Goal: Task Accomplishment & Management: Complete application form

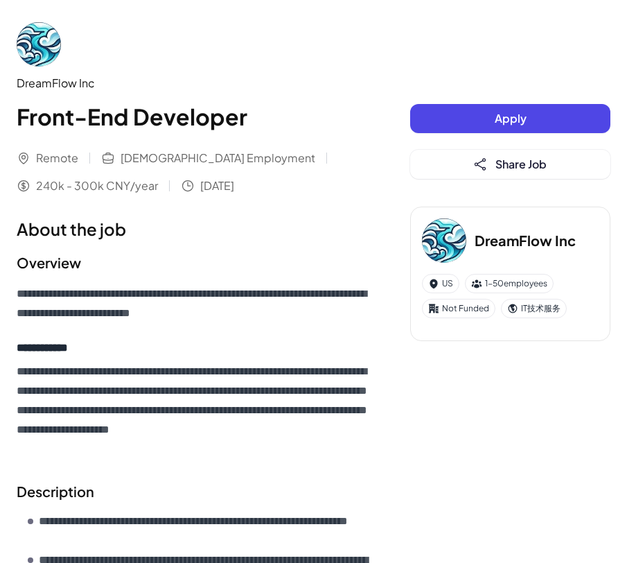
click at [499, 446] on div "**********" at bounding box center [313, 563] width 627 height 1126
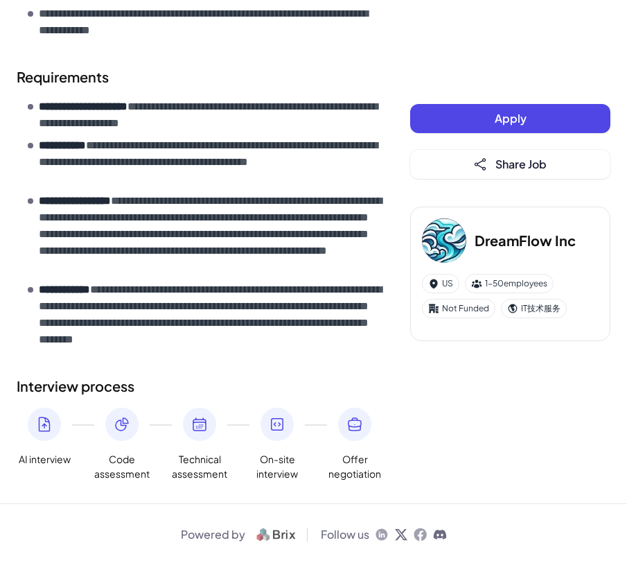
scroll to position [277, 0]
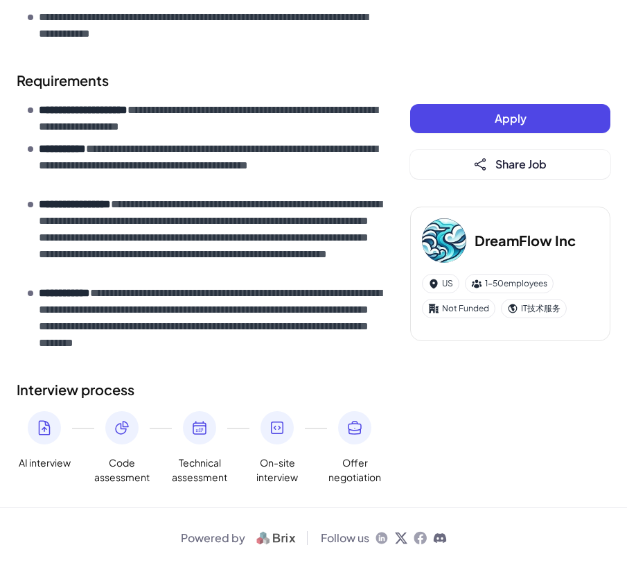
scroll to position [626, 0]
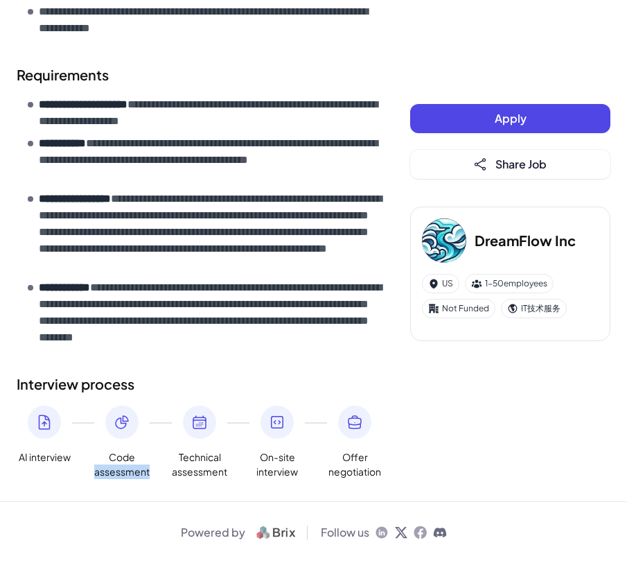
drag, startPoint x: 96, startPoint y: 475, endPoint x: 148, endPoint y: 472, distance: 52.0
click at [148, 472] on span "Code assessment" at bounding box center [121, 464] width 55 height 29
copy span "assessment"
click at [344, 450] on span "Offer negotiation" at bounding box center [354, 464] width 55 height 29
click at [486, 114] on button "Apply" at bounding box center [510, 118] width 200 height 29
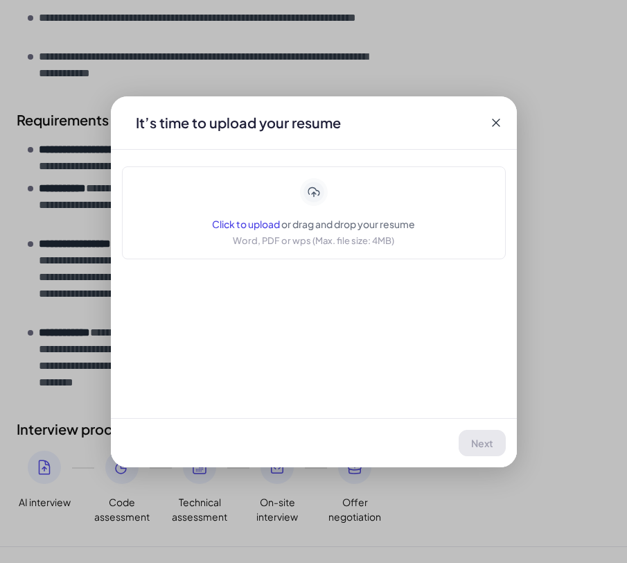
scroll to position [556, 0]
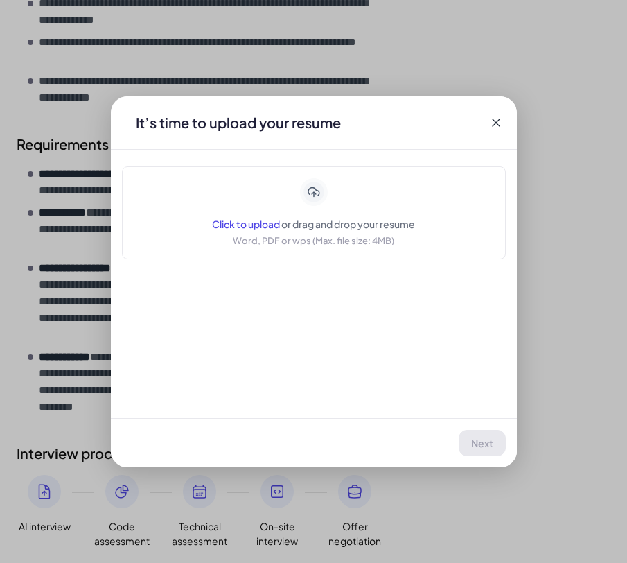
click at [493, 123] on icon at bounding box center [496, 123] width 14 height 14
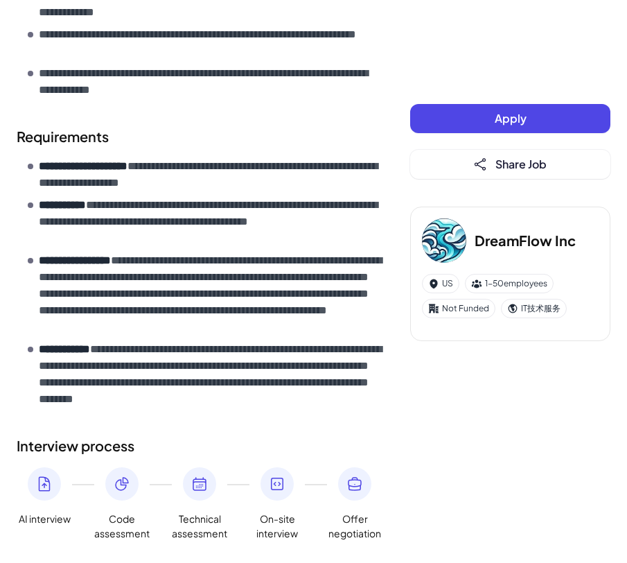
scroll to position [626, 0]
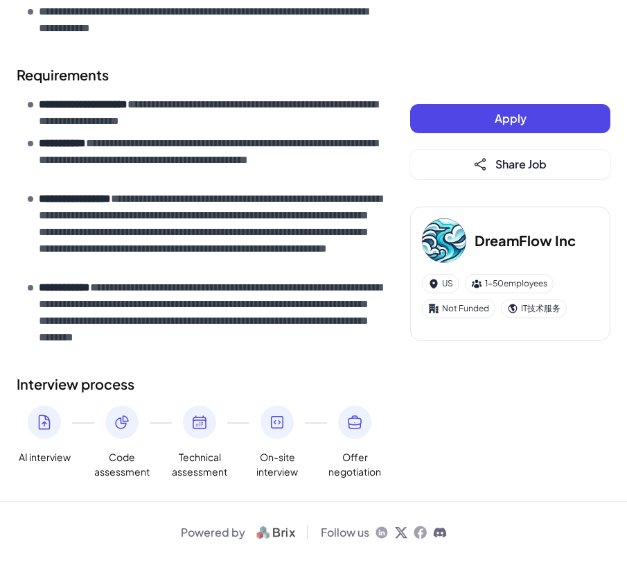
click at [454, 126] on button "Apply" at bounding box center [510, 118] width 200 height 29
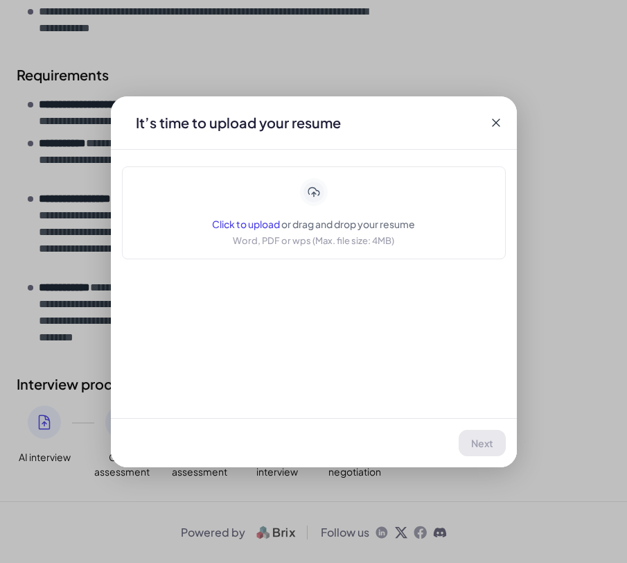
click at [499, 123] on icon at bounding box center [496, 123] width 14 height 14
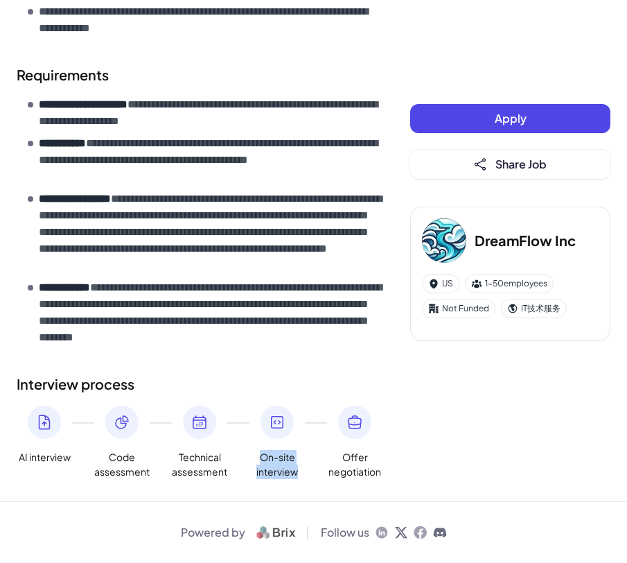
drag, startPoint x: 261, startPoint y: 459, endPoint x: 297, endPoint y: 470, distance: 37.7
click at [297, 470] on span "On-site interview" at bounding box center [276, 464] width 55 height 29
copy span "On-site interview"
click at [324, 160] on p "**********" at bounding box center [211, 160] width 344 height 50
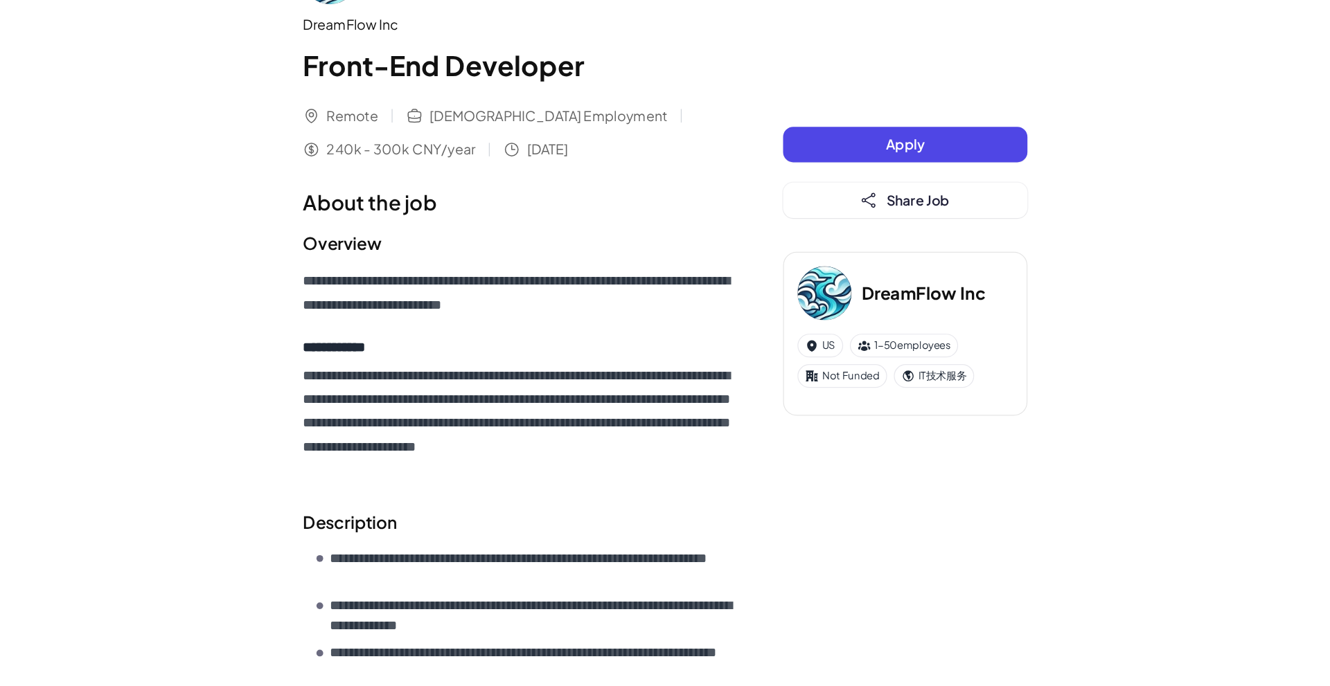
scroll to position [0, 0]
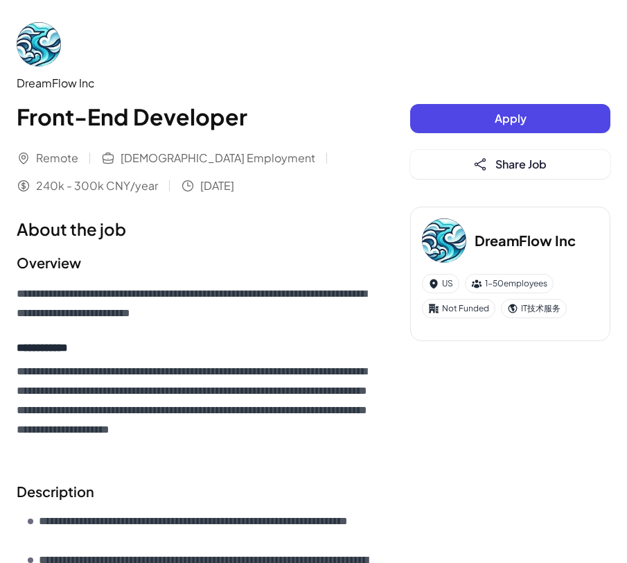
click at [452, 129] on button "Apply" at bounding box center [510, 118] width 200 height 29
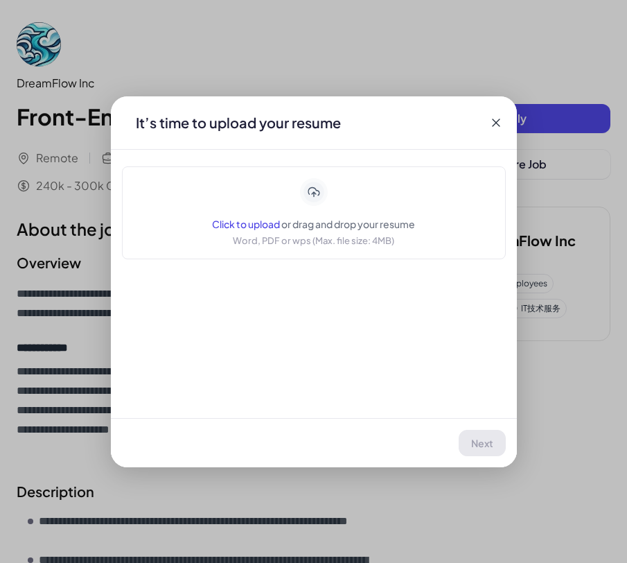
click at [322, 195] on icon at bounding box center [313, 191] width 24 height 24
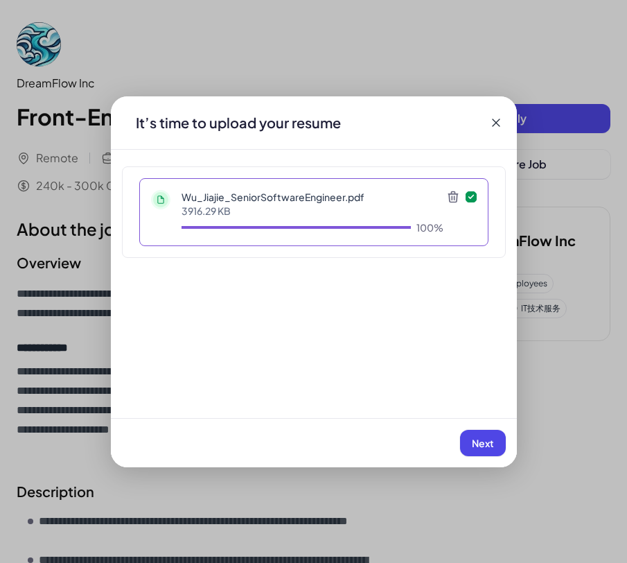
click at [470, 438] on button "Next" at bounding box center [483, 442] width 46 height 26
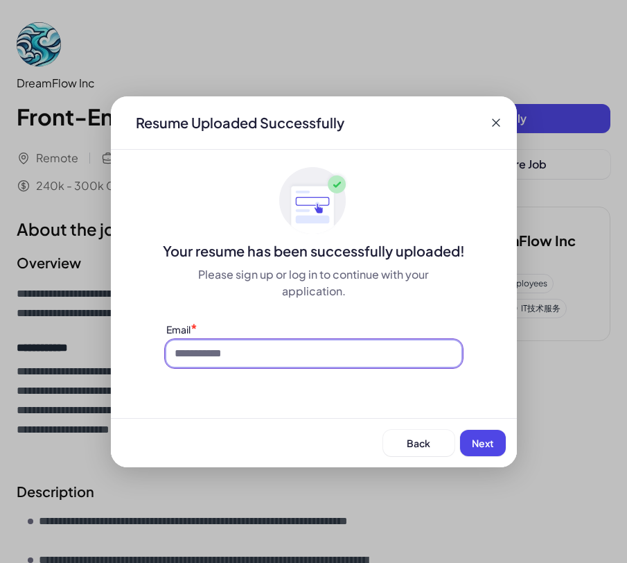
click at [240, 355] on input at bounding box center [313, 353] width 295 height 26
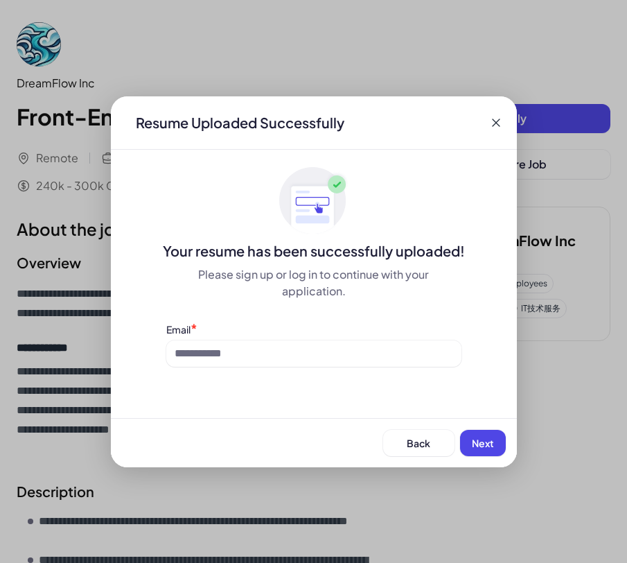
click at [330, 403] on div "Resume Uploaded Successfully Your resume has been successfully uploaded! Please…" at bounding box center [314, 281] width 406 height 371
click at [276, 337] on div "Email *" at bounding box center [313, 343] width 295 height 45
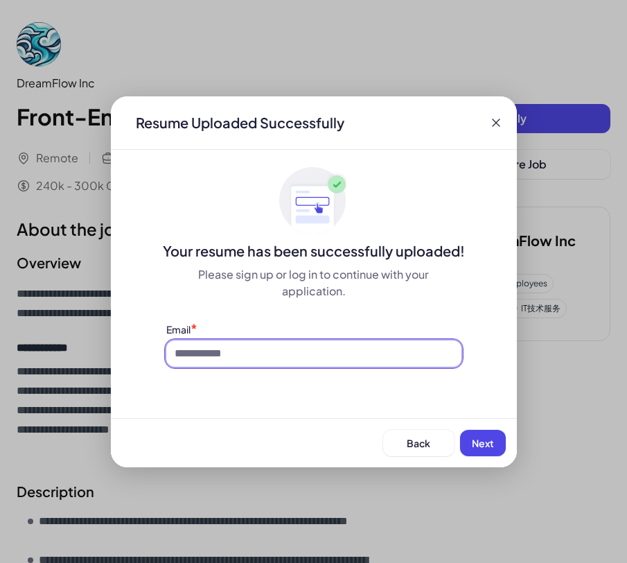
click at [276, 349] on input at bounding box center [313, 353] width 295 height 26
paste input "**********"
type input "**********"
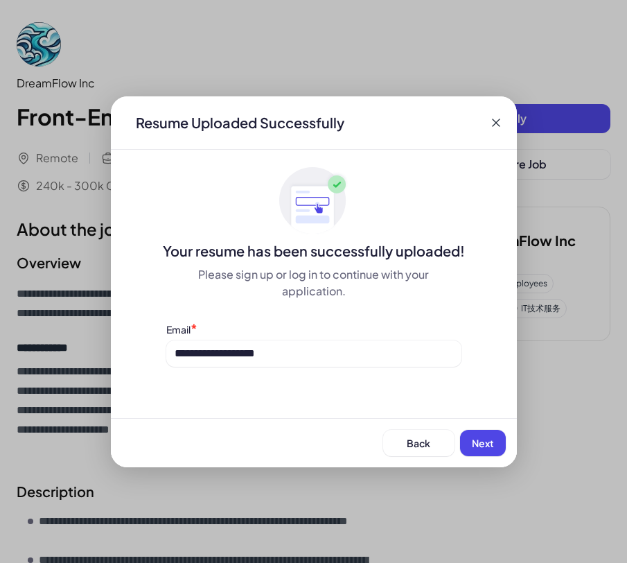
click at [481, 436] on span "Next" at bounding box center [483, 442] width 22 height 12
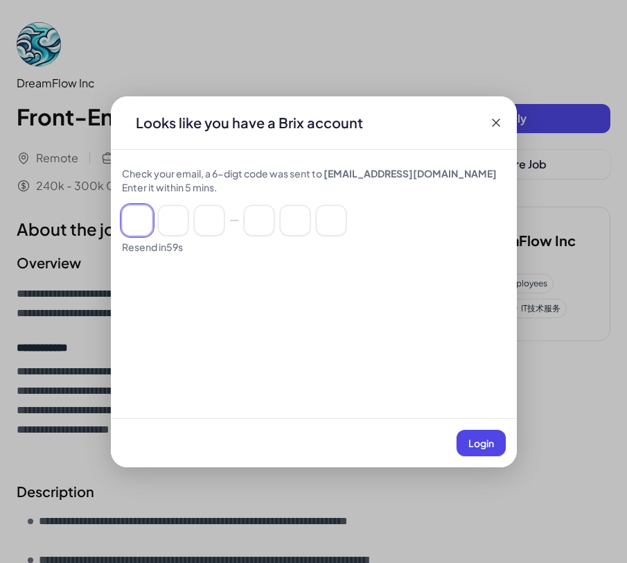
click at [136, 222] on input at bounding box center [137, 220] width 30 height 30
type input "*"
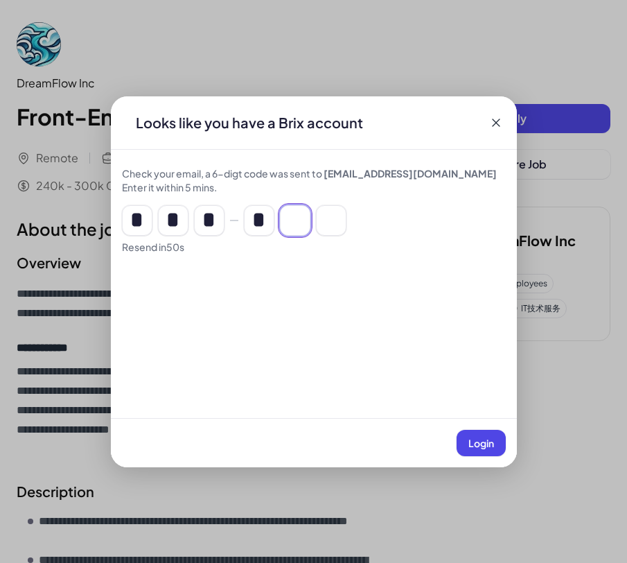
type input "*"
click at [477, 443] on span "Login" at bounding box center [481, 442] width 26 height 12
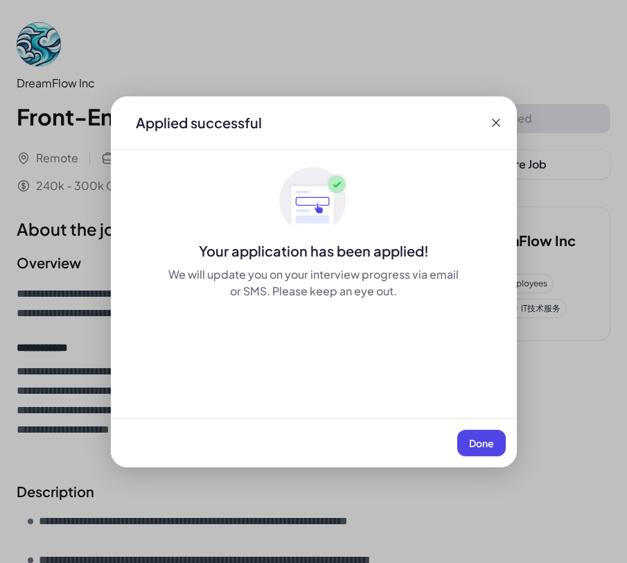
click at [478, 443] on span "Done" at bounding box center [481, 442] width 25 height 12
